Goal: Task Accomplishment & Management: Manage account settings

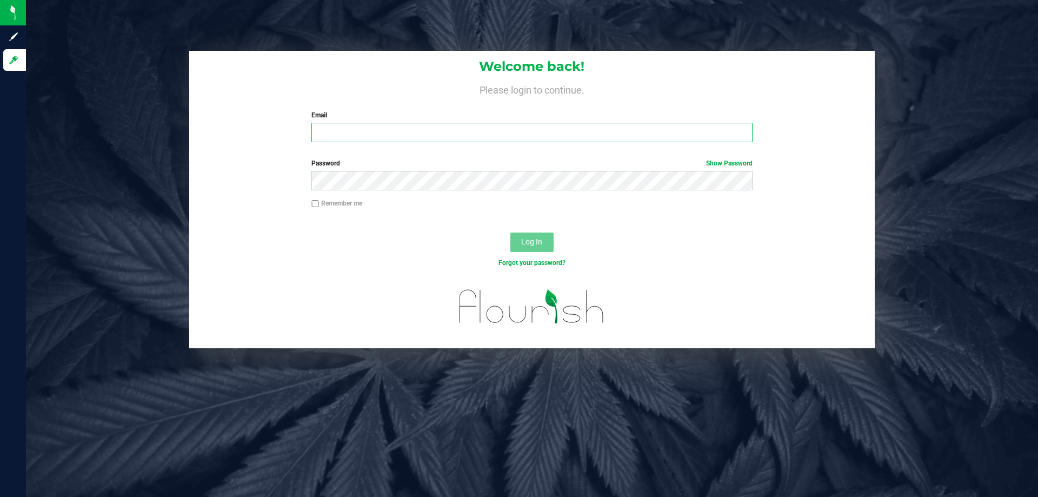
drag, startPoint x: 0, startPoint y: 0, endPoint x: 383, endPoint y: 115, distance: 400.0
click at [377, 128] on input "Email" at bounding box center [531, 132] width 440 height 19
type input "aainley@liveparallel.com"
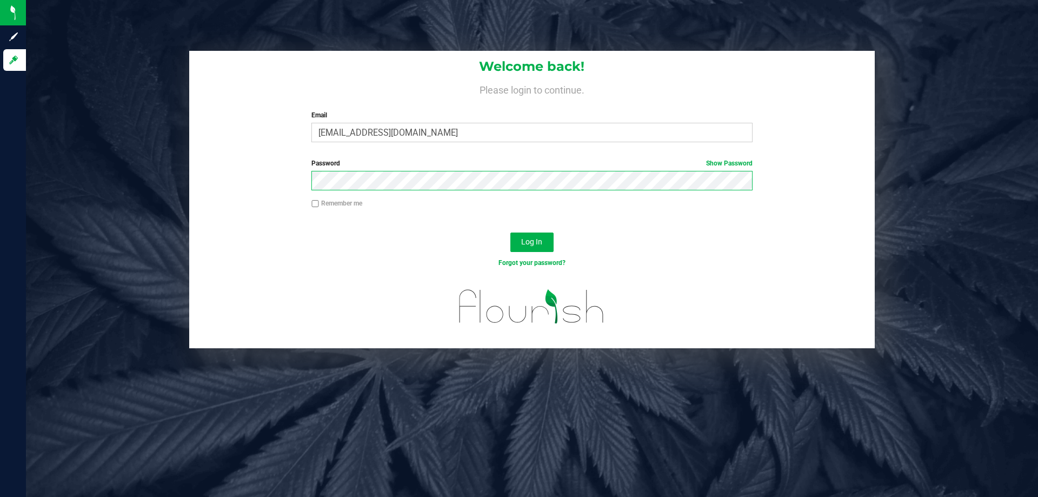
click at [510, 232] on button "Log In" at bounding box center [531, 241] width 43 height 19
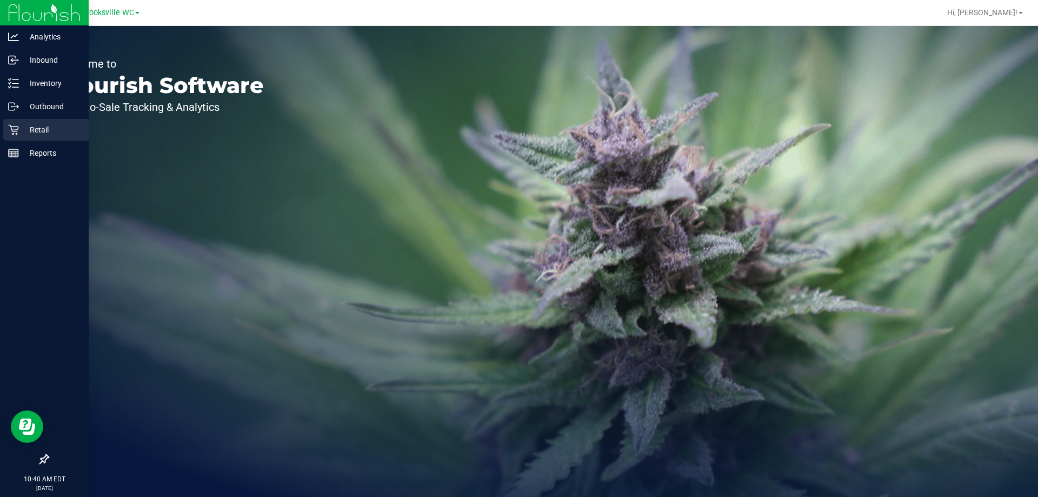
click at [21, 130] on p "Retail" at bounding box center [51, 129] width 65 height 13
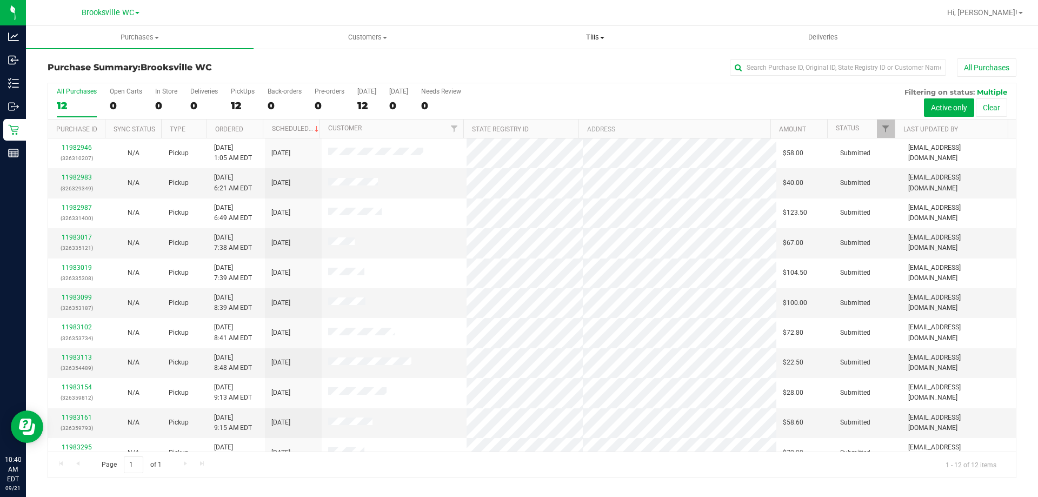
click at [592, 37] on span "Tills" at bounding box center [595, 37] width 226 height 10
click at [583, 68] on li "Manage tills" at bounding box center [595, 65] width 228 height 13
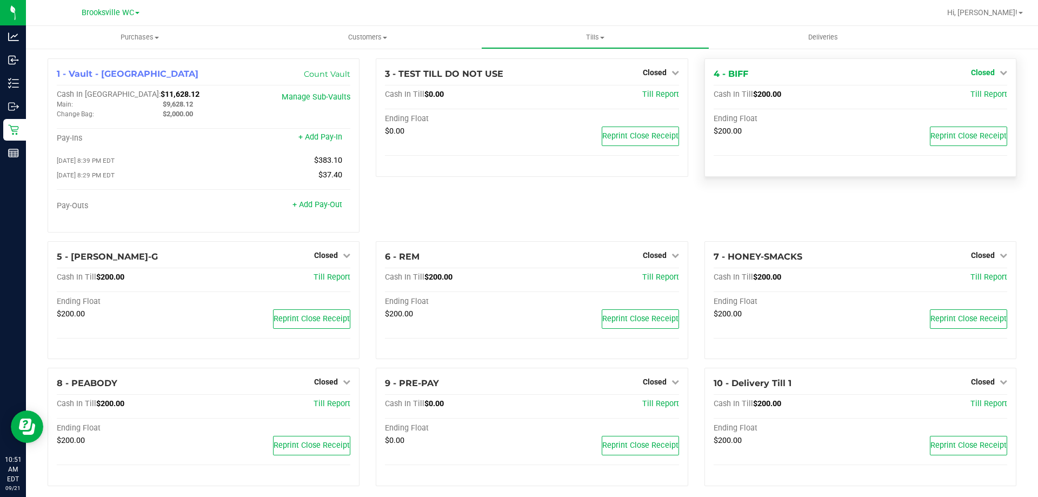
click at [982, 74] on span "Closed" at bounding box center [983, 72] width 24 height 9
click at [968, 97] on link "Open Till" at bounding box center [982, 95] width 29 height 9
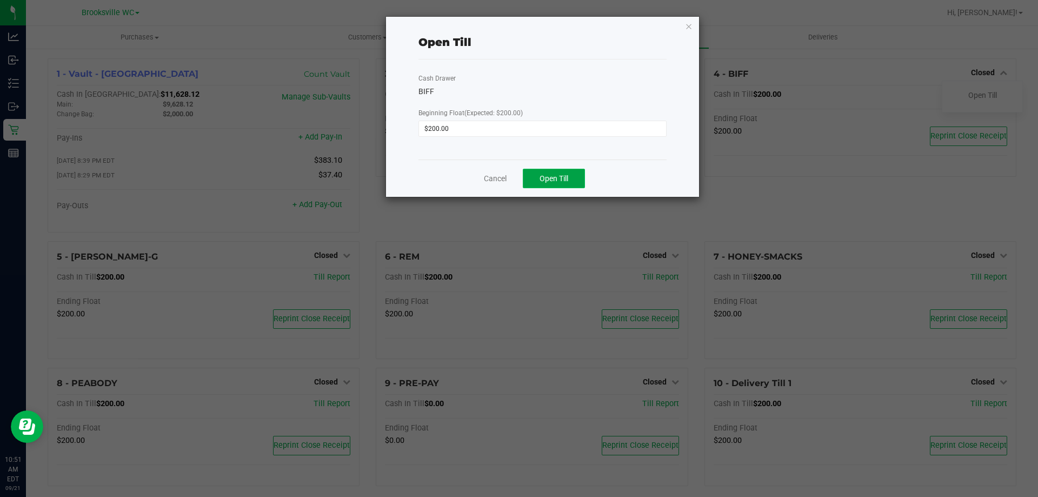
click at [533, 173] on button "Open Till" at bounding box center [554, 178] width 62 height 19
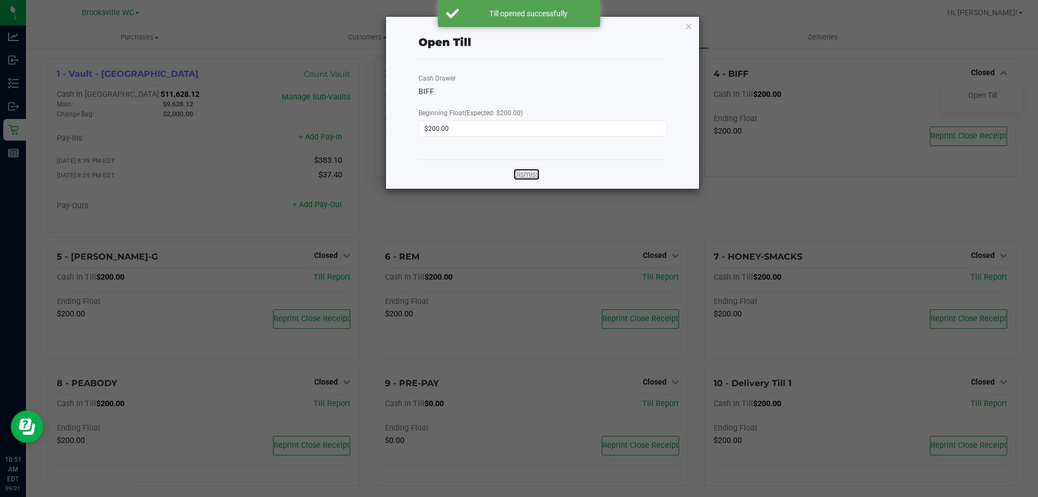
click at [520, 169] on link "Dismiss" at bounding box center [526, 174] width 26 height 11
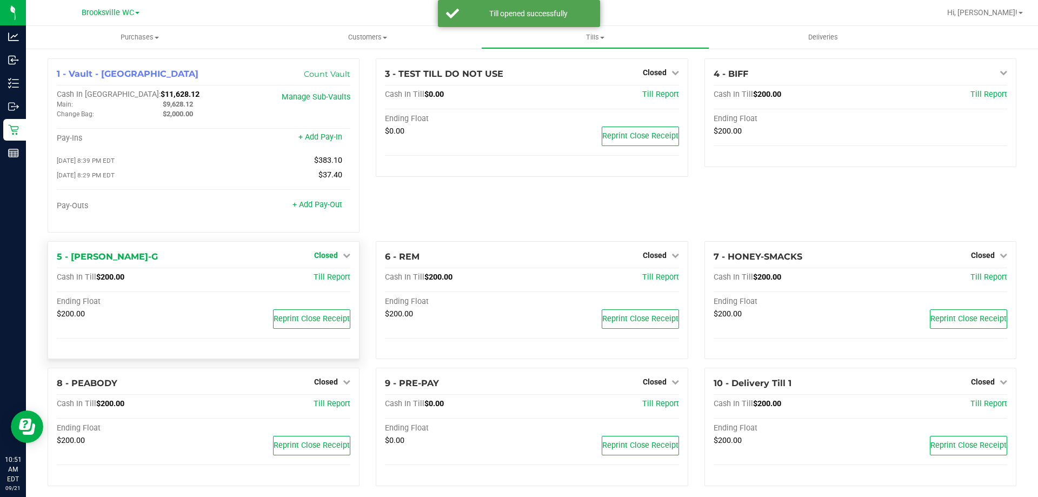
click at [323, 255] on span "Closed" at bounding box center [326, 255] width 24 height 9
click at [316, 281] on link "Open Till" at bounding box center [325, 277] width 29 height 9
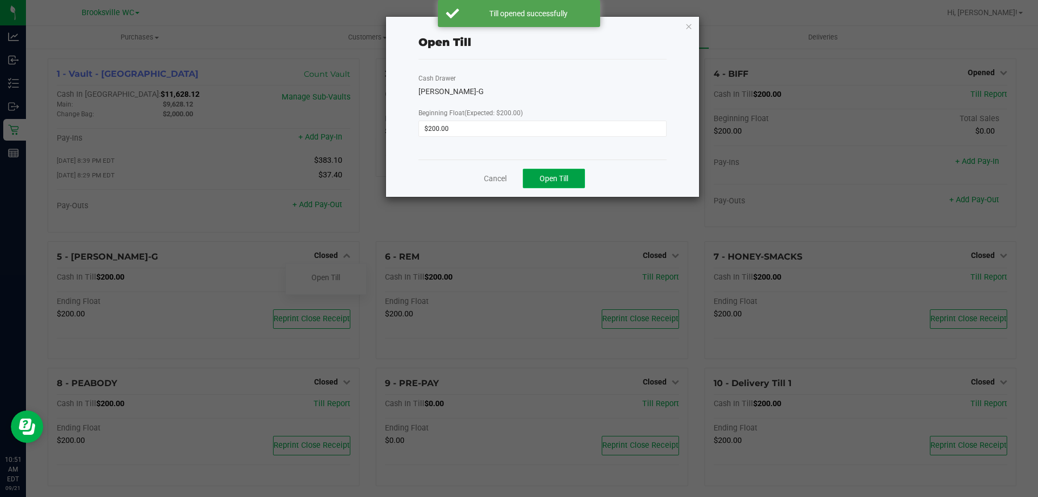
click at [570, 186] on button "Open Till" at bounding box center [554, 178] width 62 height 19
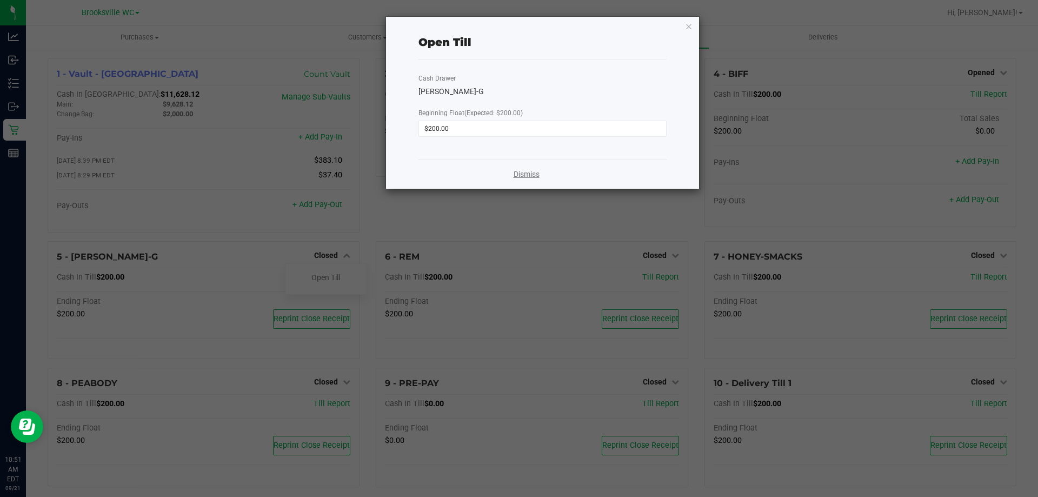
click at [529, 174] on link "Dismiss" at bounding box center [526, 174] width 26 height 11
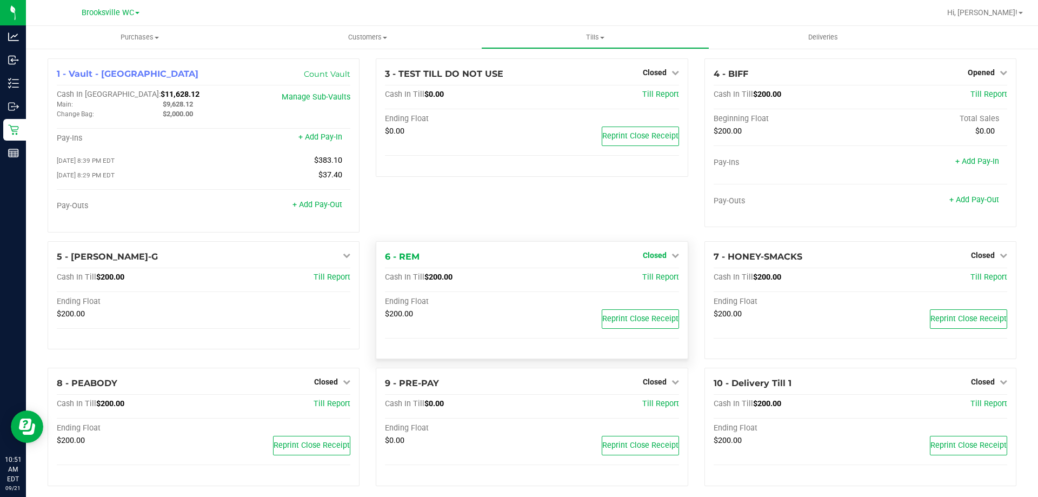
click at [650, 256] on span "Closed" at bounding box center [655, 255] width 24 height 9
click at [650, 277] on link "Open Till" at bounding box center [654, 277] width 29 height 9
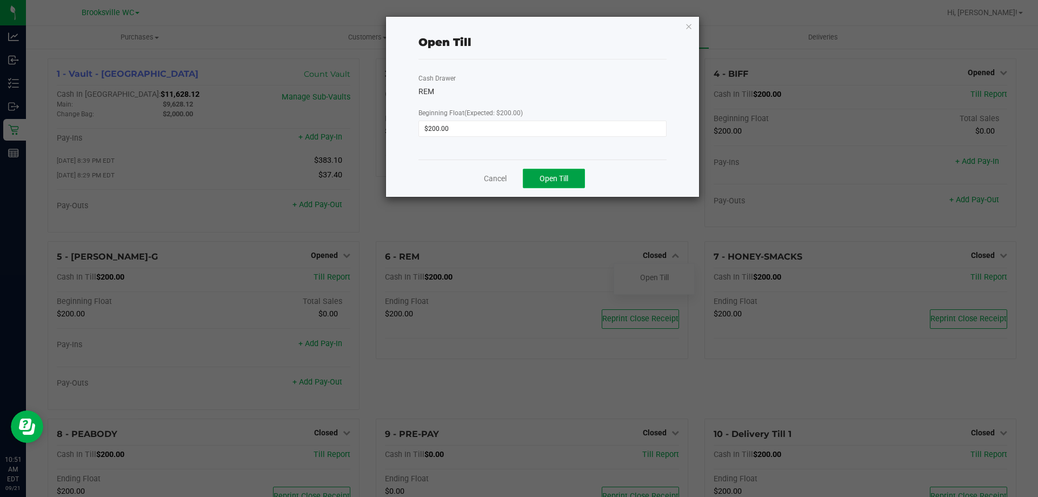
click at [538, 174] on button "Open Till" at bounding box center [554, 178] width 62 height 19
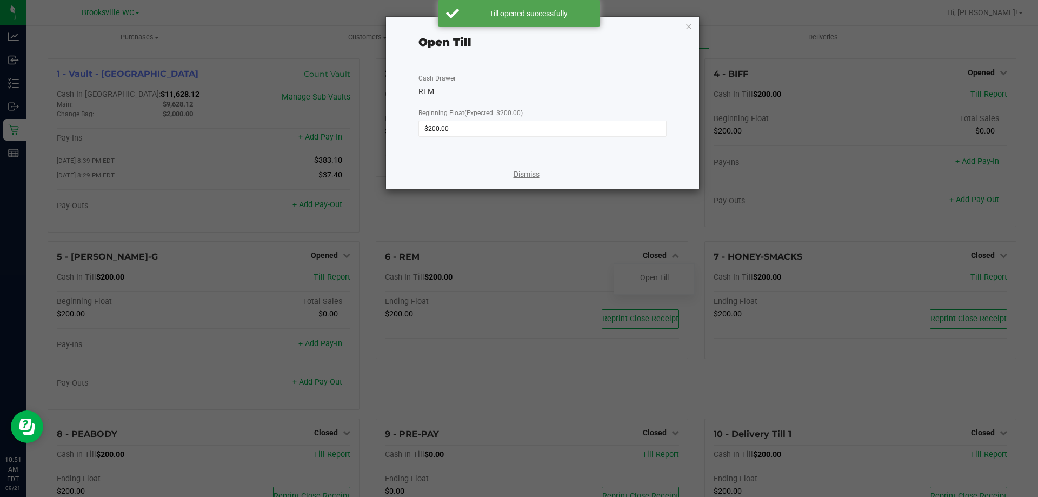
click at [528, 178] on link "Dismiss" at bounding box center [526, 174] width 26 height 11
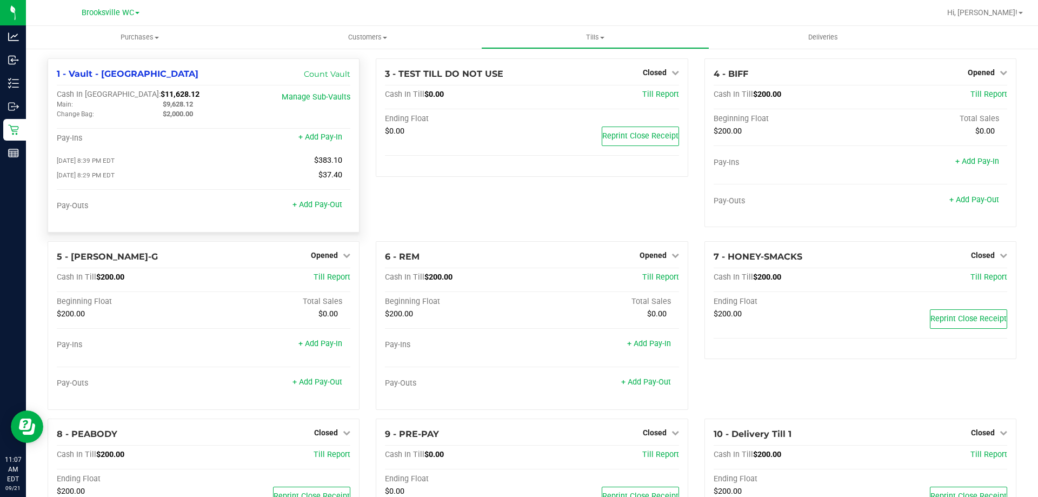
click at [329, 84] on div "1 - Vault - Brooksville Count Vault Cash In Vault: $11,628.12 Main: $9,628.12 C…" at bounding box center [204, 145] width 312 height 174
click at [341, 76] on link "Count Vault" at bounding box center [327, 74] width 46 height 10
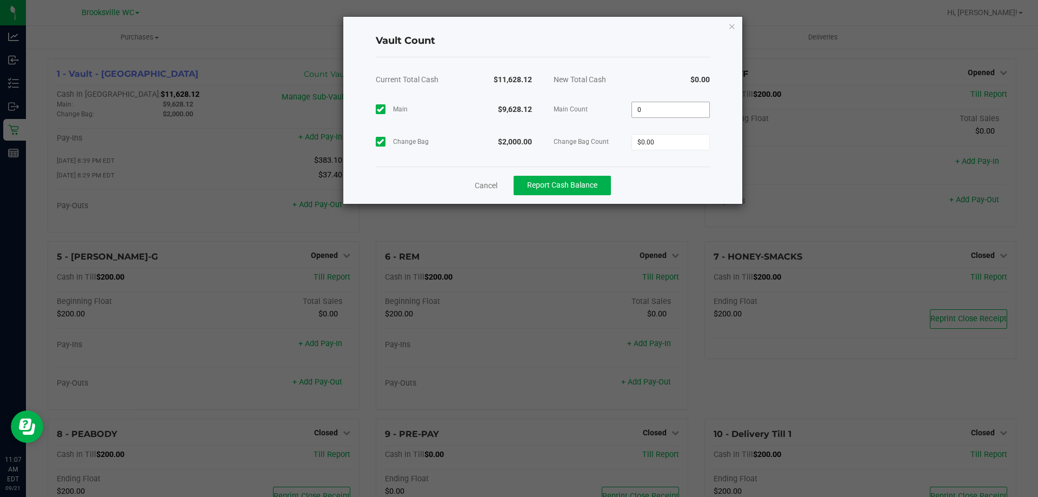
click at [693, 108] on input "0" at bounding box center [670, 109] width 77 height 15
type input "$9,628.12"
type input "$2,000.00"
click at [653, 176] on div "Cancel Report Cash Balance" at bounding box center [543, 184] width 334 height 37
click at [593, 191] on button "Report Cash Balance" at bounding box center [561, 185] width 97 height 19
